Goal: Transaction & Acquisition: Purchase product/service

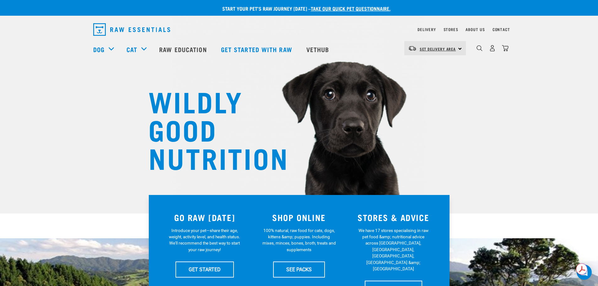
click at [447, 48] on span "Set Delivery Area" at bounding box center [437, 49] width 36 height 2
click at [432, 63] on link "[GEOGRAPHIC_DATA]" at bounding box center [434, 66] width 60 height 14
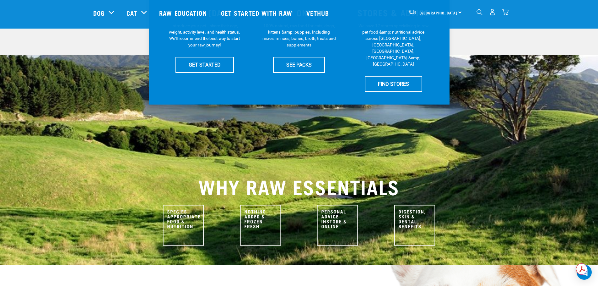
scroll to position [188, 0]
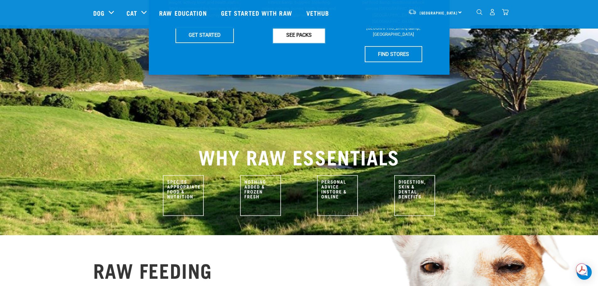
click at [301, 35] on link "SEE PACKS" at bounding box center [299, 35] width 52 height 16
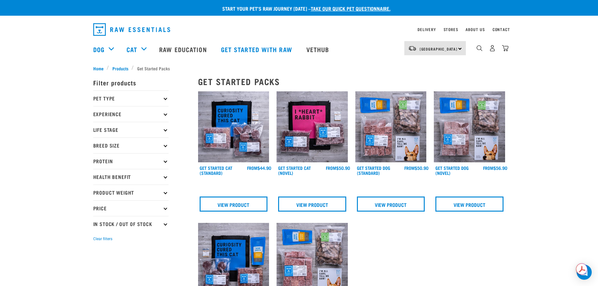
click at [168, 95] on p "Pet Type" at bounding box center [130, 98] width 75 height 16
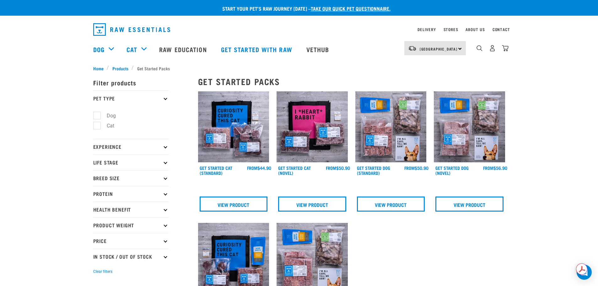
click at [105, 113] on label "Dog" at bounding box center [108, 116] width 22 height 8
click at [97, 113] on input "Dog" at bounding box center [95, 114] width 4 height 4
checkbox input "true"
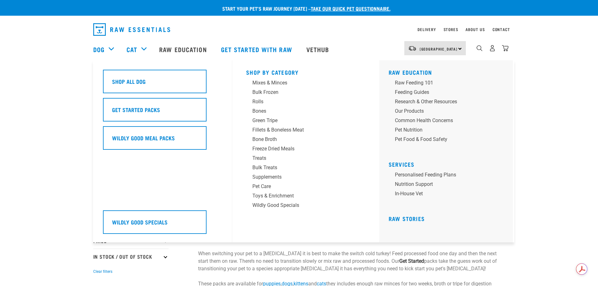
click at [109, 49] on div "Dog" at bounding box center [106, 49] width 27 height 25
click at [289, 85] on div "Mixes & Minces" at bounding box center [301, 83] width 98 height 8
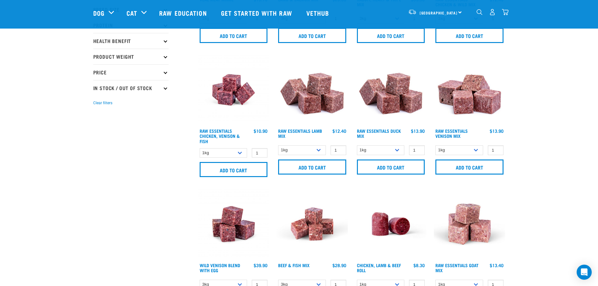
scroll to position [125, 0]
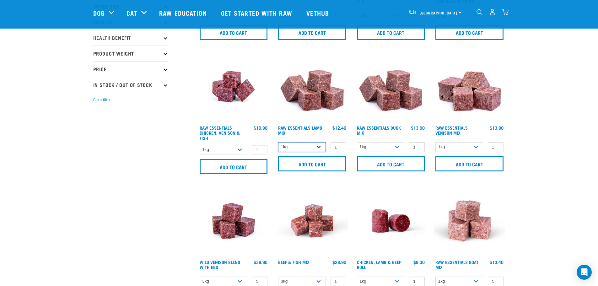
click at [315, 148] on select "1kg 3kg Bulk (10kg)" at bounding box center [302, 147] width 48 height 10
select select "341961"
click at [278, 142] on select "1kg 3kg Bulk (10kg)" at bounding box center [302, 147] width 48 height 10
click at [306, 163] on input "Add to cart" at bounding box center [312, 163] width 68 height 15
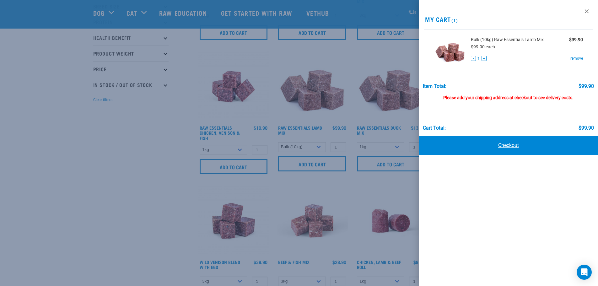
click at [497, 146] on link "Checkout" at bounding box center [508, 145] width 179 height 19
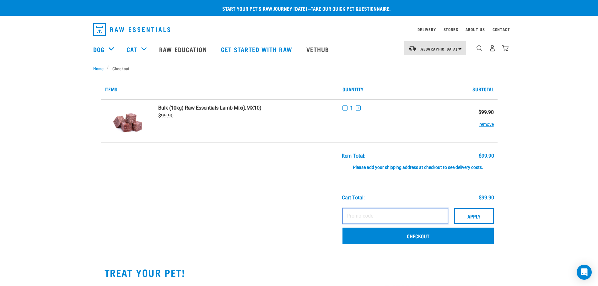
click at [408, 210] on input "text" at bounding box center [394, 216] width 105 height 16
paste input "ABBYLEACHSORRY"
type input "ABBYLEACHSORRY"
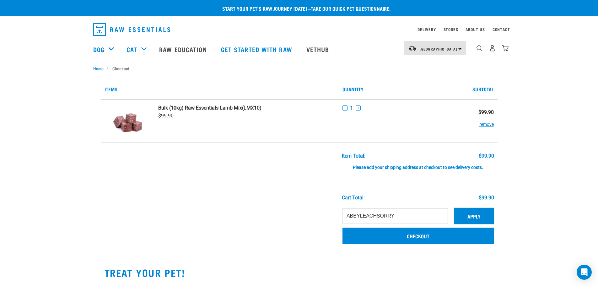
click at [470, 217] on button "Apply" at bounding box center [474, 216] width 40 height 16
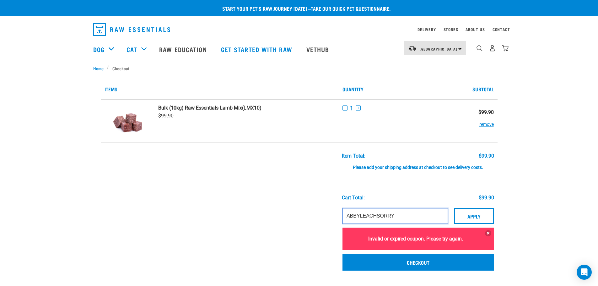
click at [416, 216] on input "ABBYLEACHSORRY" at bounding box center [394, 216] width 105 height 16
click at [421, 213] on input "ABBYLEACHSORRY" at bounding box center [394, 216] width 105 height 16
click at [462, 216] on button "Apply" at bounding box center [474, 216] width 40 height 16
click at [412, 216] on input "ABBYLEACHSORRY" at bounding box center [394, 216] width 105 height 16
